Goal: Task Accomplishment & Management: Complete application form

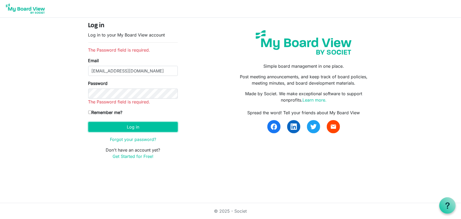
click at [132, 128] on form "Log in Log in to your My Board View account The Password field is required. Ema…" at bounding box center [133, 90] width 90 height 137
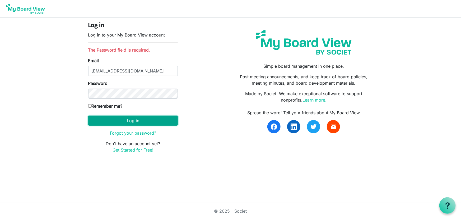
click at [132, 121] on button "Log in" at bounding box center [133, 121] width 90 height 10
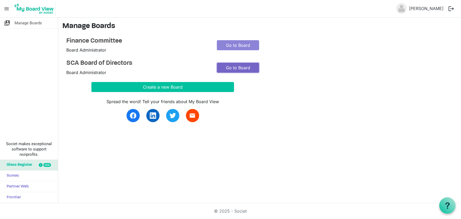
click at [249, 69] on link "Go to Board" at bounding box center [238, 68] width 42 height 10
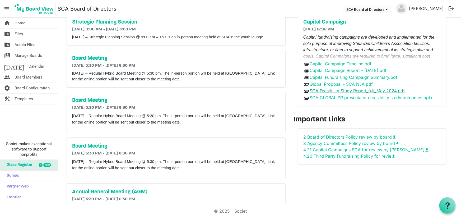
scroll to position [34, 0]
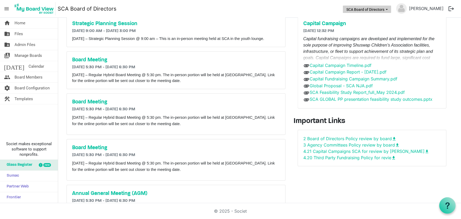
click at [370, 9] on button "SCA Board of Directors" at bounding box center [367, 9] width 48 height 7
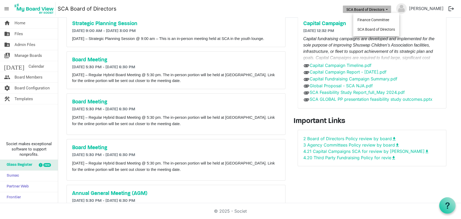
click at [370, 9] on button "SCA Board of Directors" at bounding box center [367, 9] width 48 height 7
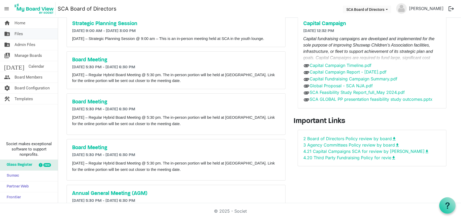
click at [22, 31] on span "Files" at bounding box center [19, 34] width 8 height 11
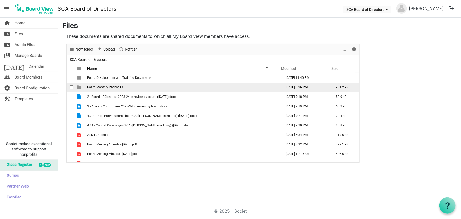
click at [116, 89] on td "Board Monthly Packages" at bounding box center [183, 87] width 195 height 10
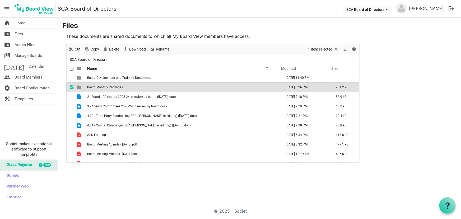
click at [116, 89] on td "Board Monthly Packages" at bounding box center [183, 87] width 195 height 10
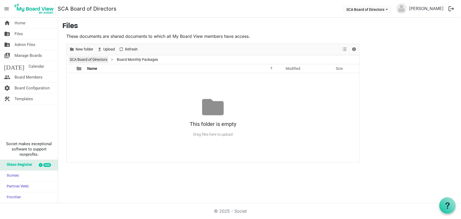
click at [97, 61] on link "SCA Board of Directors" at bounding box center [89, 59] width 40 height 7
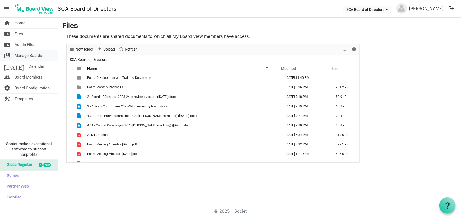
click at [24, 56] on span "Manage Boards" at bounding box center [28, 55] width 27 height 11
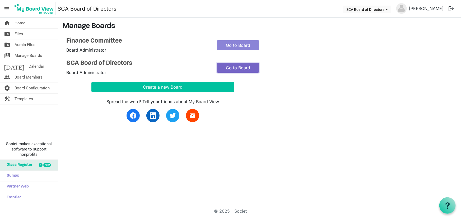
click at [232, 65] on link "Go to Board" at bounding box center [238, 68] width 42 height 10
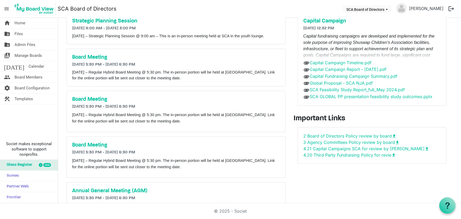
scroll to position [72, 0]
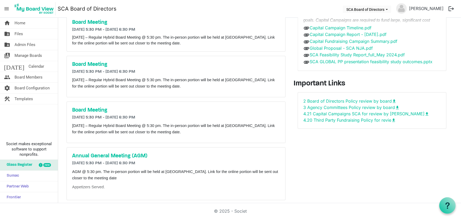
click at [327, 79] on h3 "Important Links" at bounding box center [372, 83] width 157 height 9
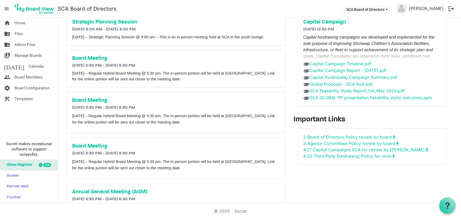
scroll to position [0, 0]
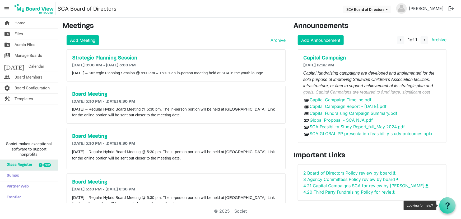
click at [449, 206] on icon at bounding box center [448, 205] width 7 height 7
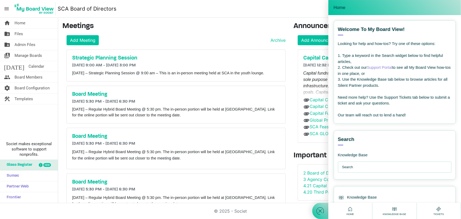
click at [365, 170] on input "text" at bounding box center [396, 167] width 108 height 11
type input "add important link"
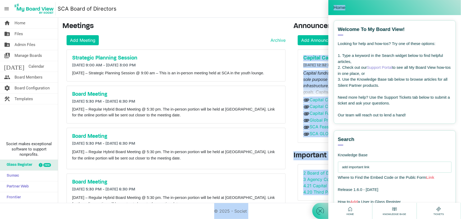
drag, startPoint x: 390, startPoint y: 9, endPoint x: 389, endPoint y: 15, distance: 6.7
click at [461, 16] on html "menu SCA Board of Directors SCA Board of Directors Nikki Wilson logout home Hom…" at bounding box center [230, 109] width 461 height 219
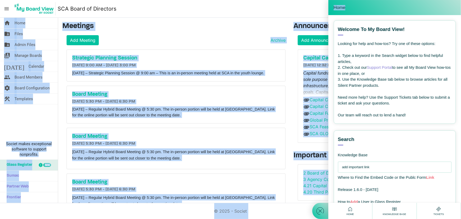
drag, startPoint x: 257, startPoint y: 35, endPoint x: 259, endPoint y: 38, distance: 3.2
click at [257, 35] on div "Add Meeting Archive" at bounding box center [176, 40] width 219 height 10
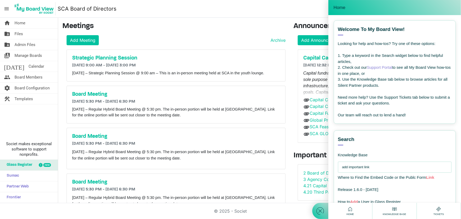
click at [379, 67] on link "Support Portal" at bounding box center [379, 67] width 25 height 4
click at [453, 5] on div "Home" at bounding box center [395, 7] width 122 height 7
click at [338, 8] on span "Home" at bounding box center [340, 7] width 12 height 5
click at [248, 23] on h3 "Meetings" at bounding box center [173, 26] width 223 height 9
click at [445, 8] on div "Home" at bounding box center [395, 7] width 122 height 7
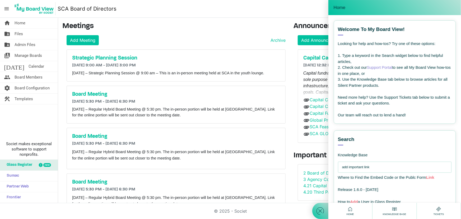
click at [460, 6] on div "Home" at bounding box center [395, 7] width 133 height 15
click at [337, 6] on span "Home" at bounding box center [340, 7] width 12 height 5
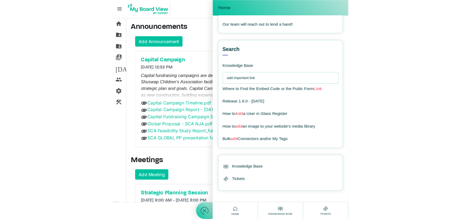
scroll to position [92, 0]
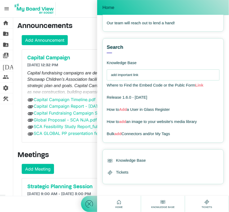
click at [120, 200] on icon at bounding box center [119, 202] width 7 height 7
click at [119, 202] on icon at bounding box center [119, 202] width 7 height 7
click at [161, 201] on use at bounding box center [162, 202] width 4 height 3
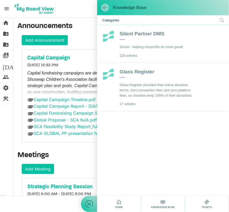
click at [104, 6] on span at bounding box center [104, 7] width 5 height 5
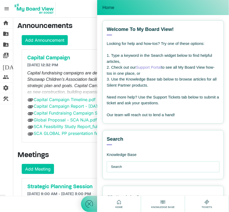
click at [104, 6] on span "Home" at bounding box center [108, 7] width 12 height 5
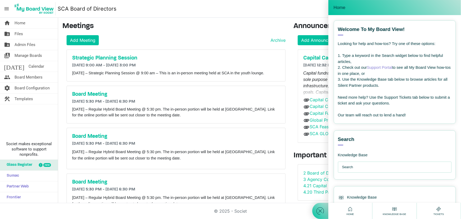
click at [280, 30] on h3 "Meetings" at bounding box center [173, 26] width 223 height 9
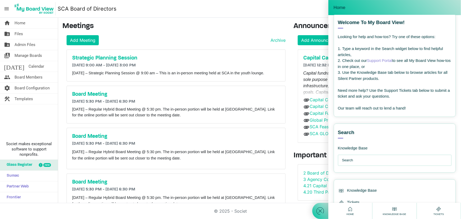
scroll to position [10, 0]
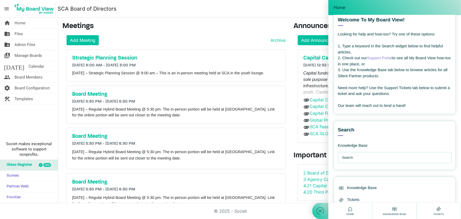
click at [435, 212] on div "Tickets" at bounding box center [438, 211] width 13 height 10
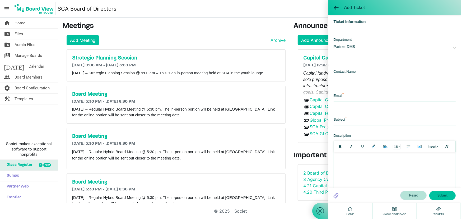
scroll to position [0, 0]
click at [251, 13] on nav "menu SCA Board of Directors SCA Board of Directors Nikki Wilson logout" at bounding box center [230, 9] width 461 height 18
click at [22, 24] on span "Home" at bounding box center [20, 23] width 11 height 11
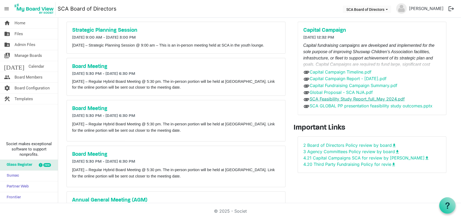
scroll to position [11, 0]
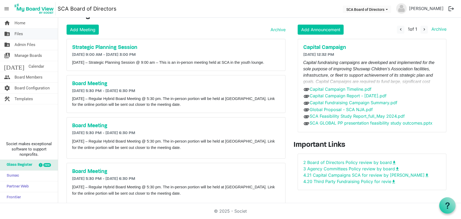
click at [21, 34] on span "Files" at bounding box center [19, 34] width 8 height 11
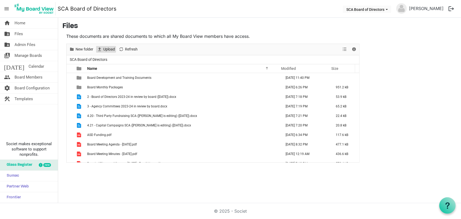
click at [103, 47] on span "Upload" at bounding box center [109, 49] width 13 height 7
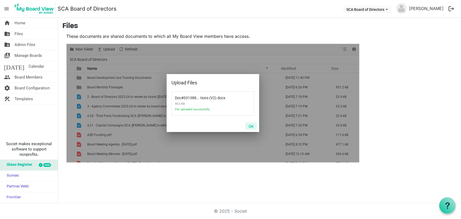
click at [252, 125] on button "OK" at bounding box center [251, 125] width 12 height 7
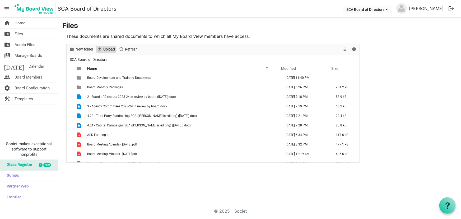
click at [105, 48] on span "Upload" at bounding box center [109, 49] width 13 height 7
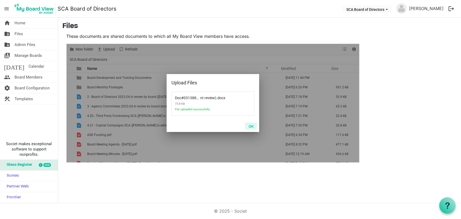
click at [251, 127] on button "OK" at bounding box center [251, 125] width 12 height 7
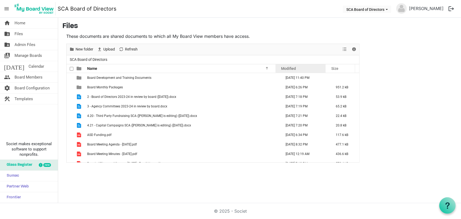
click at [284, 69] on span "Modified" at bounding box center [288, 68] width 15 height 4
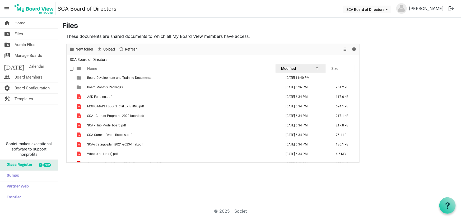
click at [287, 70] on span "Modified" at bounding box center [288, 68] width 15 height 4
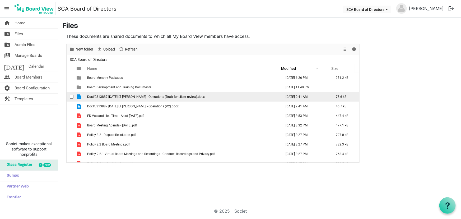
click at [72, 96] on span "checkbox" at bounding box center [72, 97] width 4 height 4
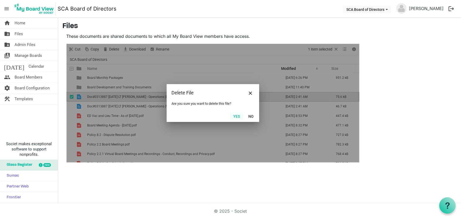
click at [236, 115] on button "Yes" at bounding box center [236, 115] width 13 height 7
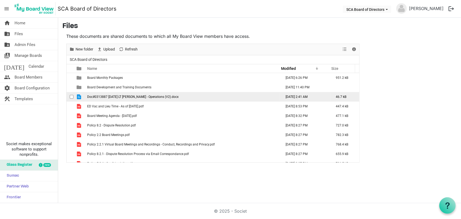
click at [71, 97] on span "checkbox" at bounding box center [72, 97] width 4 height 4
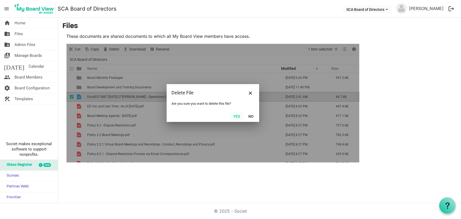
click at [237, 114] on button "Yes" at bounding box center [236, 115] width 13 height 7
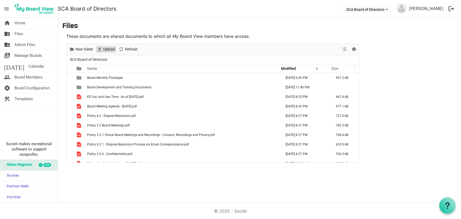
click at [109, 48] on span "Upload" at bounding box center [109, 49] width 13 height 7
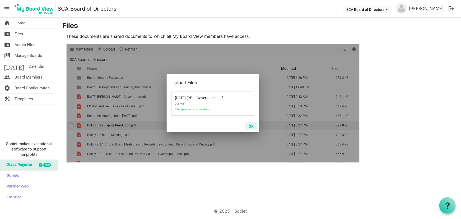
click at [250, 125] on button "OK" at bounding box center [251, 125] width 12 height 7
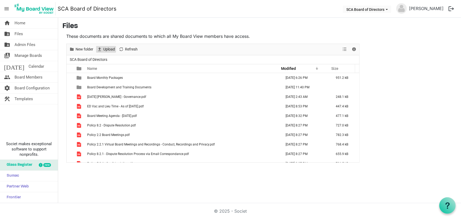
click at [106, 46] on span "Upload" at bounding box center [109, 49] width 13 height 7
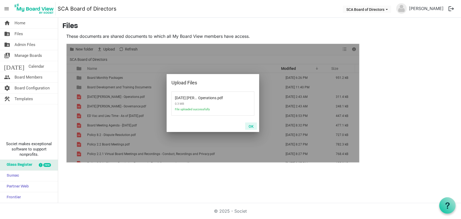
click at [252, 129] on button "OK" at bounding box center [251, 125] width 12 height 7
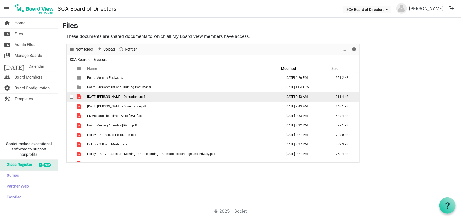
click at [71, 98] on span "checkbox" at bounding box center [72, 97] width 4 height 4
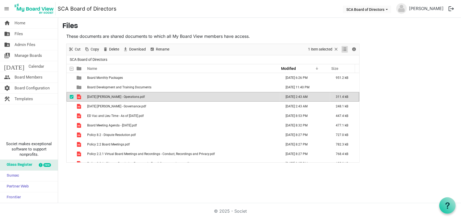
click at [344, 49] on span "View dropdownbutton" at bounding box center [345, 49] width 6 height 7
click at [142, 99] on td "[DATE] [PERSON_NAME] - Operations.pdf" at bounding box center [183, 97] width 195 height 10
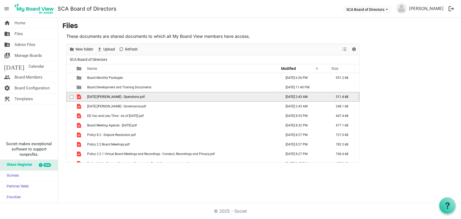
click at [142, 99] on td "[DATE] [PERSON_NAME] - Operations.pdf" at bounding box center [183, 97] width 195 height 10
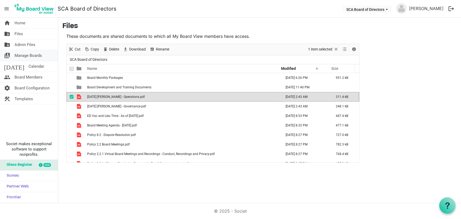
click at [41, 55] on span "Manage Boards" at bounding box center [28, 55] width 27 height 11
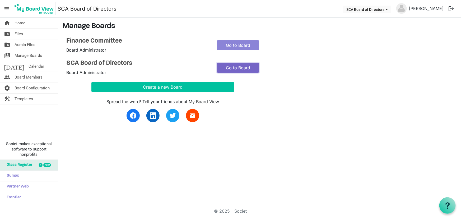
click at [247, 69] on link "Go to Board" at bounding box center [238, 68] width 42 height 10
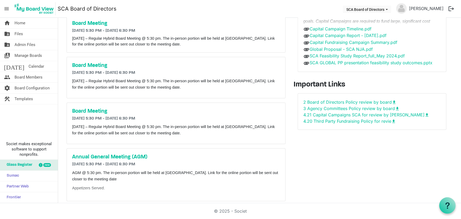
scroll to position [82, 0]
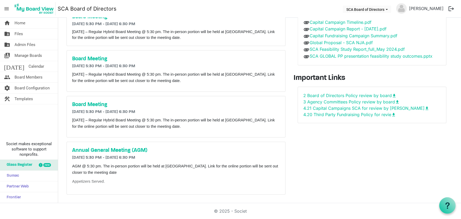
click at [330, 74] on h3 "Important Links" at bounding box center [372, 78] width 157 height 9
click at [359, 74] on h3 "Important Links" at bounding box center [372, 78] width 157 height 9
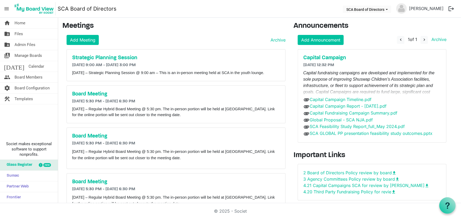
scroll to position [0, 0]
click at [356, 164] on div "2 Board of Directors Policy review by board download 3 Agency Committees Policy…" at bounding box center [372, 182] width 148 height 36
click at [86, 39] on link "Add Meeting" at bounding box center [83, 40] width 32 height 10
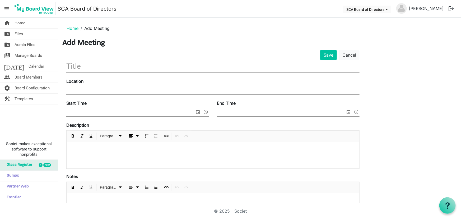
click at [88, 68] on input "text" at bounding box center [212, 66] width 293 height 12
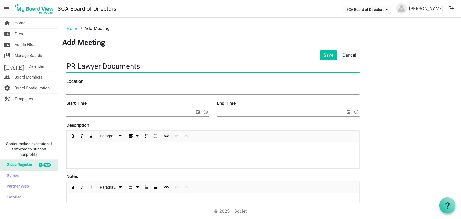
type input "PR Lawyer Documents"
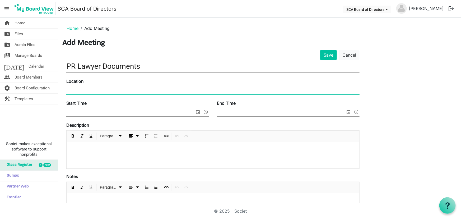
click at [99, 90] on input "Location" at bounding box center [212, 90] width 293 height 8
type input "SCA"
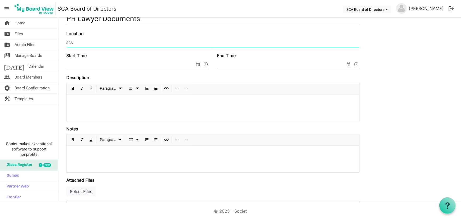
scroll to position [48, 0]
click at [84, 187] on button "Select Files" at bounding box center [80, 191] width 29 height 10
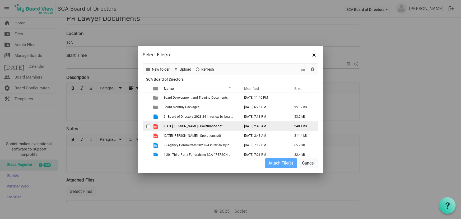
click at [180, 125] on span "2025.09.19 LT Tiefenbach - Governance.pdf" at bounding box center [193, 126] width 59 height 4
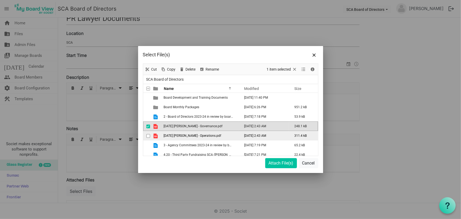
click at [149, 136] on span "checkbox" at bounding box center [148, 136] width 4 height 4
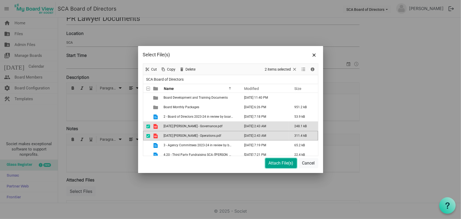
click at [270, 164] on button "Attach File(s)" at bounding box center [281, 163] width 32 height 10
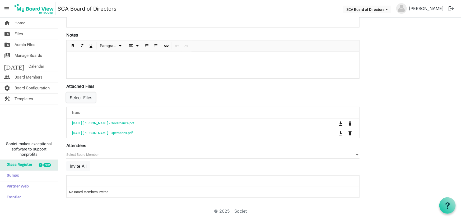
scroll to position [143, 0]
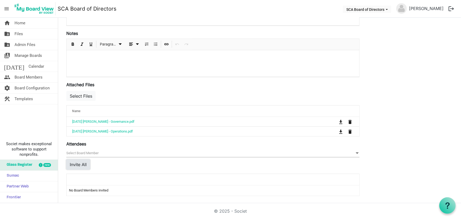
click at [83, 164] on button "Invite All" at bounding box center [78, 164] width 24 height 10
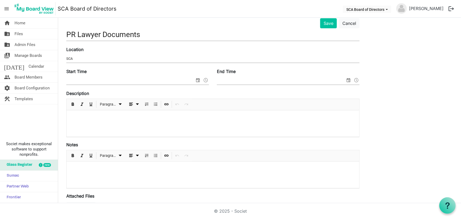
scroll to position [0, 0]
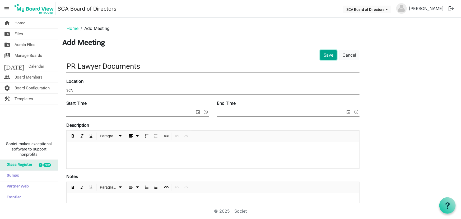
click at [329, 56] on button "Save" at bounding box center [328, 55] width 17 height 10
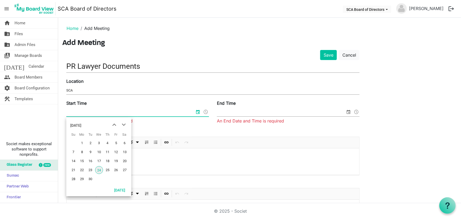
click at [99, 169] on span "24" at bounding box center [99, 170] width 8 height 8
type input "9/24/2025 12:00 AM"
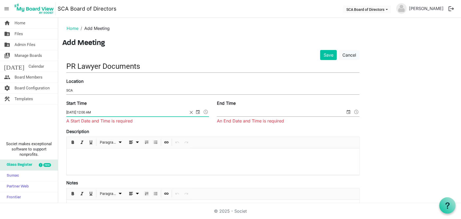
click at [283, 111] on input "End Time" at bounding box center [281, 112] width 128 height 8
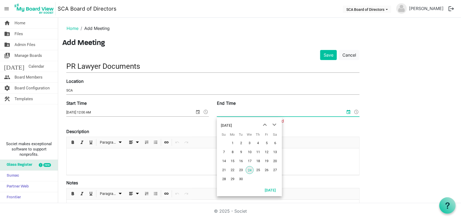
click at [250, 169] on span "24" at bounding box center [250, 170] width 8 height 8
type input "9/24/2025 12:00 AM"
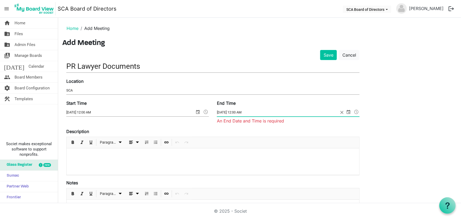
click at [256, 111] on input "9/24/2025 12:00 AM" at bounding box center [278, 112] width 122 height 8
click at [329, 54] on button "Save" at bounding box center [328, 55] width 17 height 10
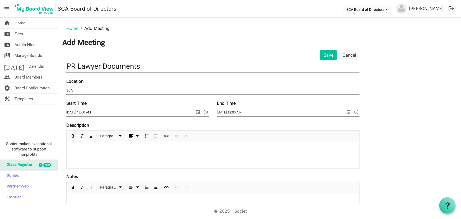
click at [253, 109] on input "9/24/2025 12:00 AM" at bounding box center [281, 112] width 128 height 8
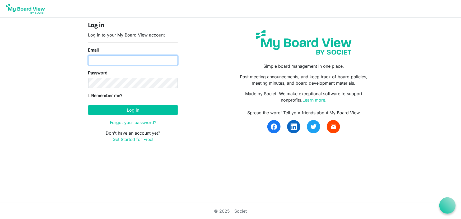
type input "[EMAIL_ADDRESS][DOMAIN_NAME]"
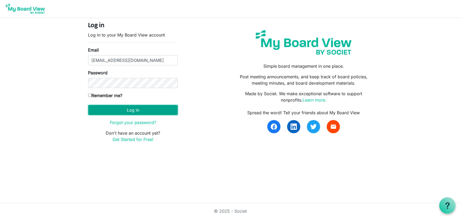
click at [135, 106] on button "Log in" at bounding box center [133, 110] width 90 height 10
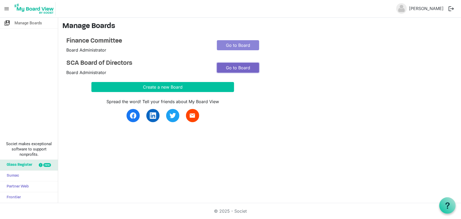
click at [252, 66] on link "Go to Board" at bounding box center [238, 68] width 42 height 10
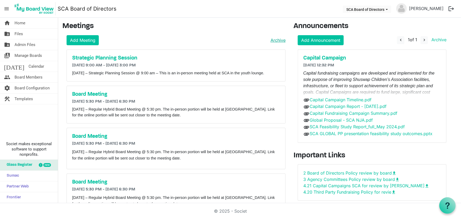
click at [281, 38] on link "Archive" at bounding box center [277, 40] width 17 height 6
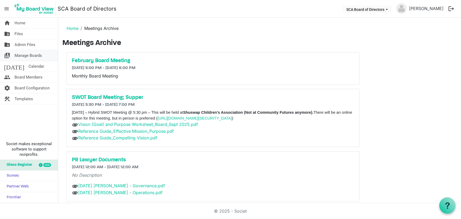
click at [19, 55] on span "Manage Boards" at bounding box center [28, 55] width 27 height 11
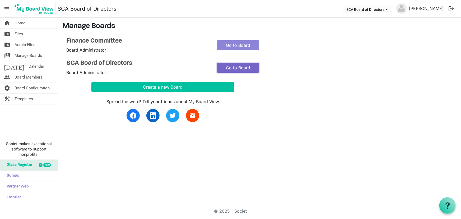
click at [232, 68] on link "Go to Board" at bounding box center [238, 68] width 42 height 10
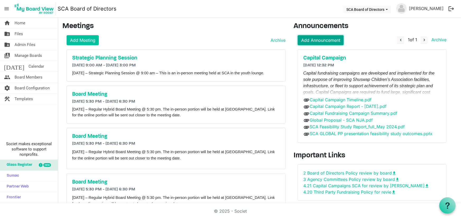
click at [318, 40] on link "Add Announcement" at bounding box center [321, 40] width 46 height 10
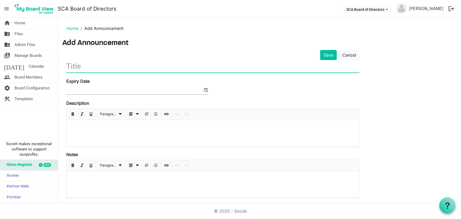
click at [84, 71] on input "text" at bounding box center [212, 66] width 293 height 12
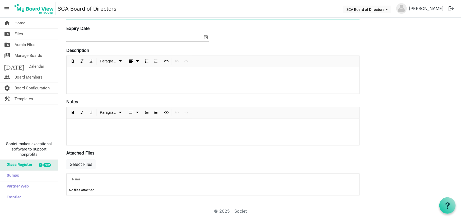
scroll to position [53, 0]
type input "PR Lawyer Documents"
click at [80, 163] on button "Select Files" at bounding box center [80, 164] width 29 height 10
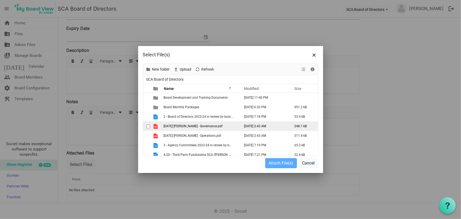
click at [147, 126] on span "checkbox" at bounding box center [148, 127] width 4 height 4
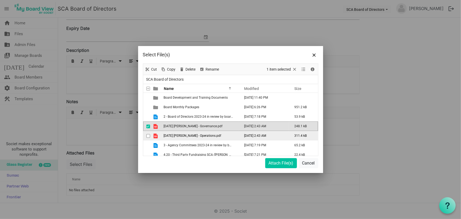
click at [148, 134] on span "checkbox" at bounding box center [148, 136] width 4 height 4
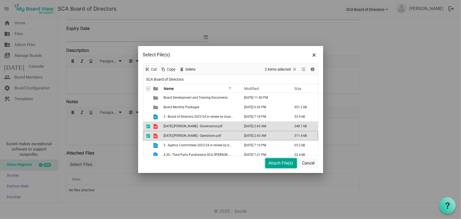
click at [280, 162] on button "Attach File(s)" at bounding box center [281, 163] width 32 height 10
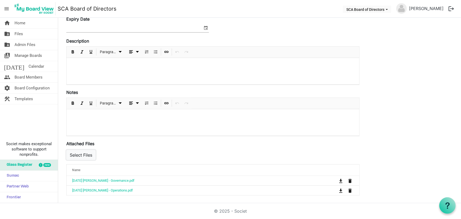
scroll to position [0, 0]
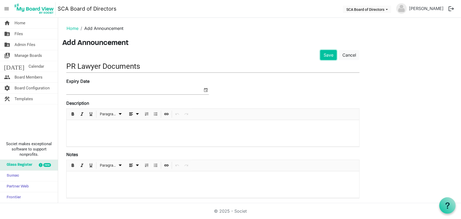
drag, startPoint x: 330, startPoint y: 55, endPoint x: 306, endPoint y: 70, distance: 28.4
click at [330, 55] on button "Save" at bounding box center [328, 55] width 17 height 10
click at [119, 129] on p at bounding box center [213, 127] width 284 height 6
click at [330, 57] on button "Save" at bounding box center [328, 55] width 17 height 10
